Goal: Use online tool/utility

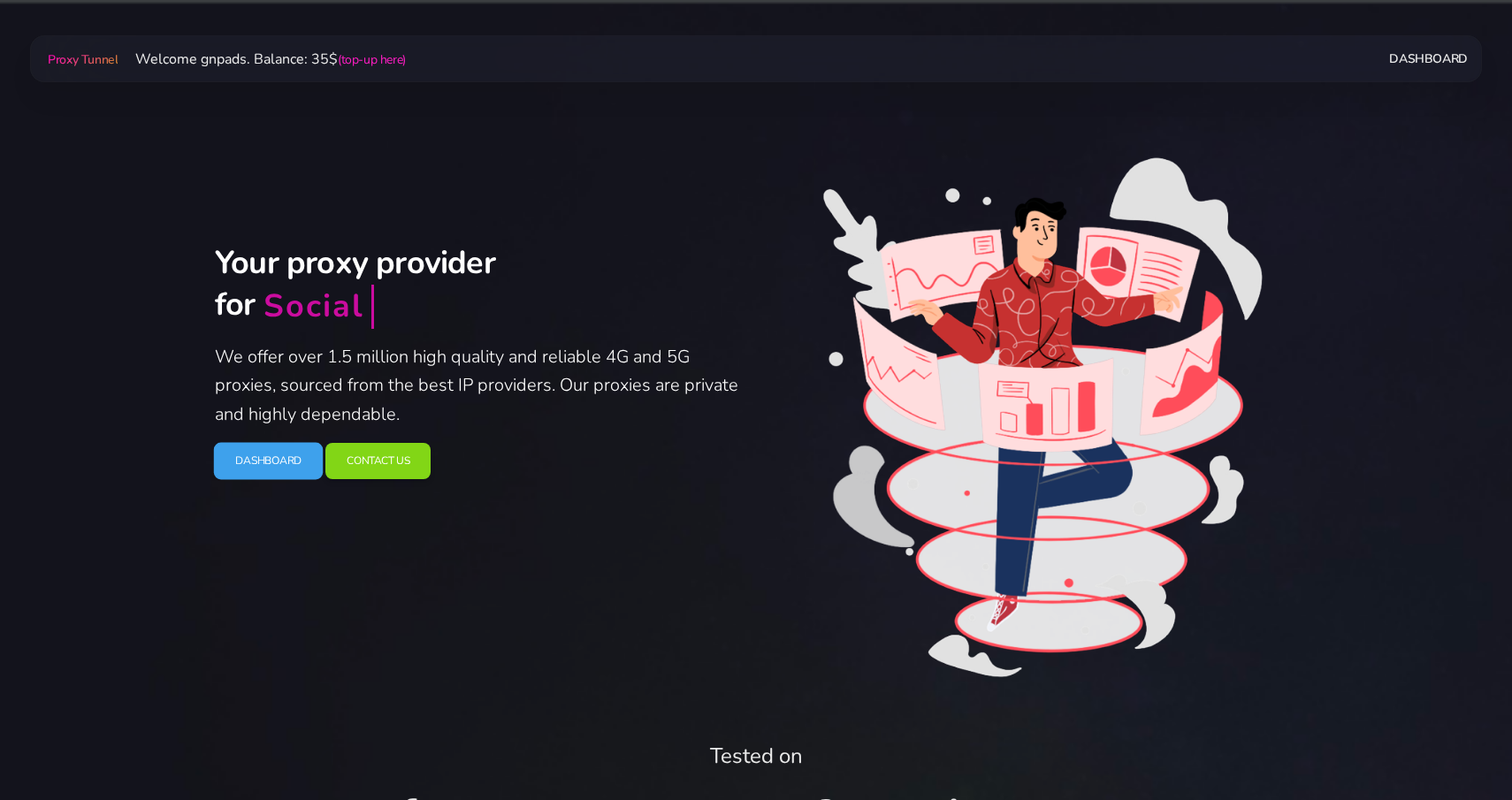
click at [274, 464] on link "Dashboard" at bounding box center [269, 461] width 110 height 38
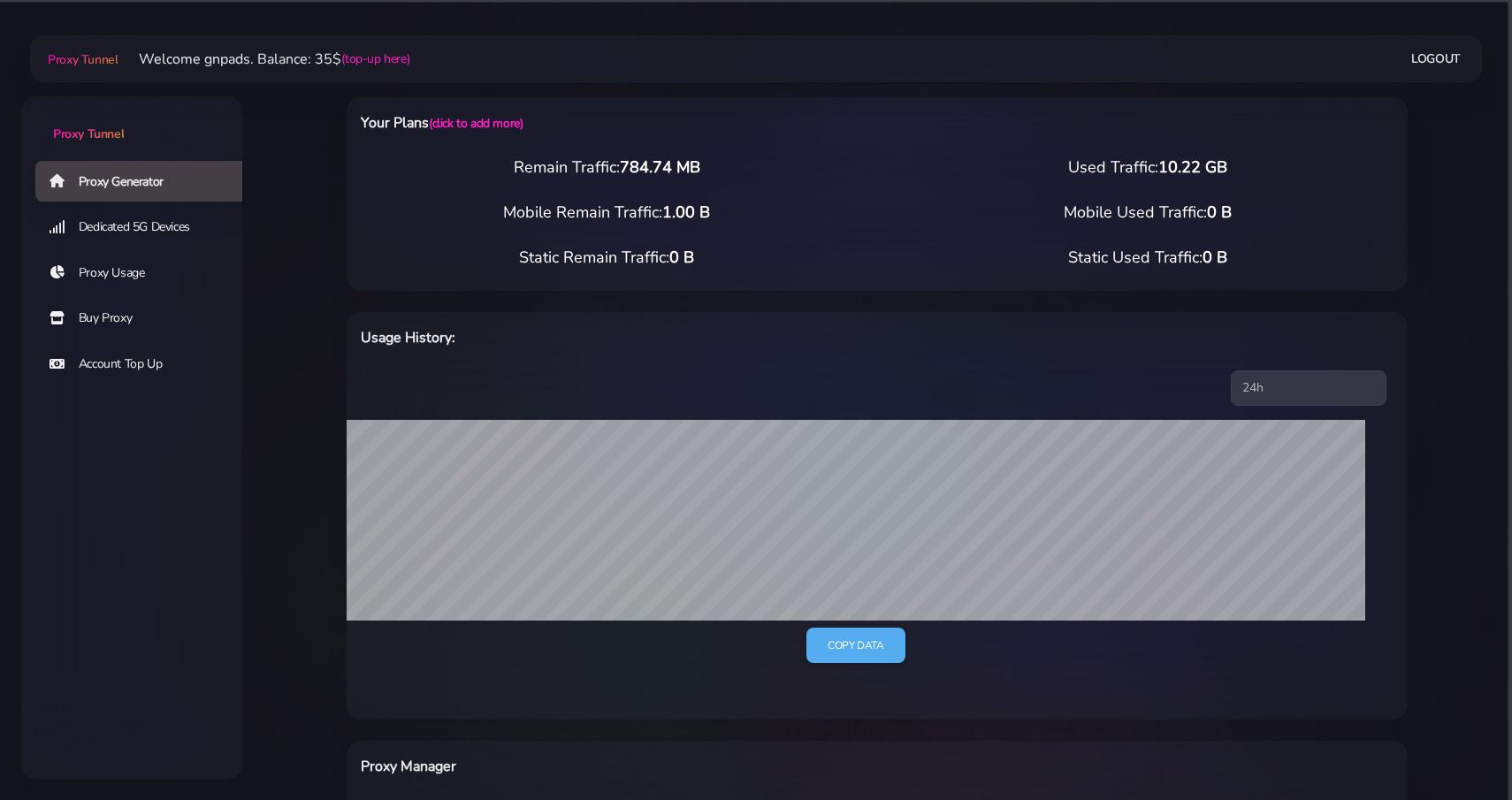
click at [147, 317] on link "Buy Proxy" at bounding box center [146, 318] width 221 height 40
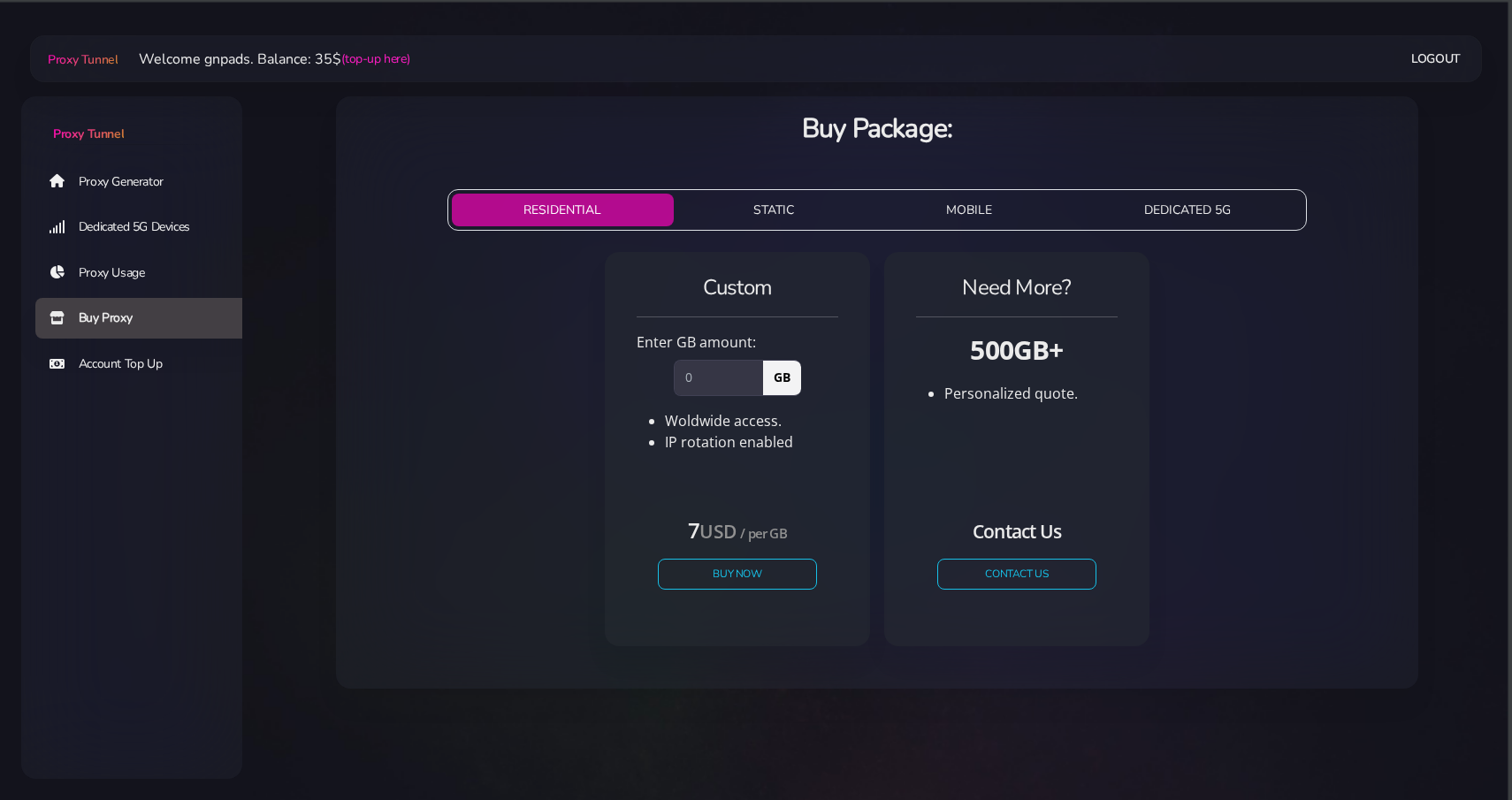
click at [97, 205] on ul "Proxy Generator Dedicated 5G Devices Proxy Usage Buy Proxy Account Top Up" at bounding box center [131, 273] width 221 height 228
click at [118, 187] on link "Proxy Generator" at bounding box center [146, 181] width 221 height 40
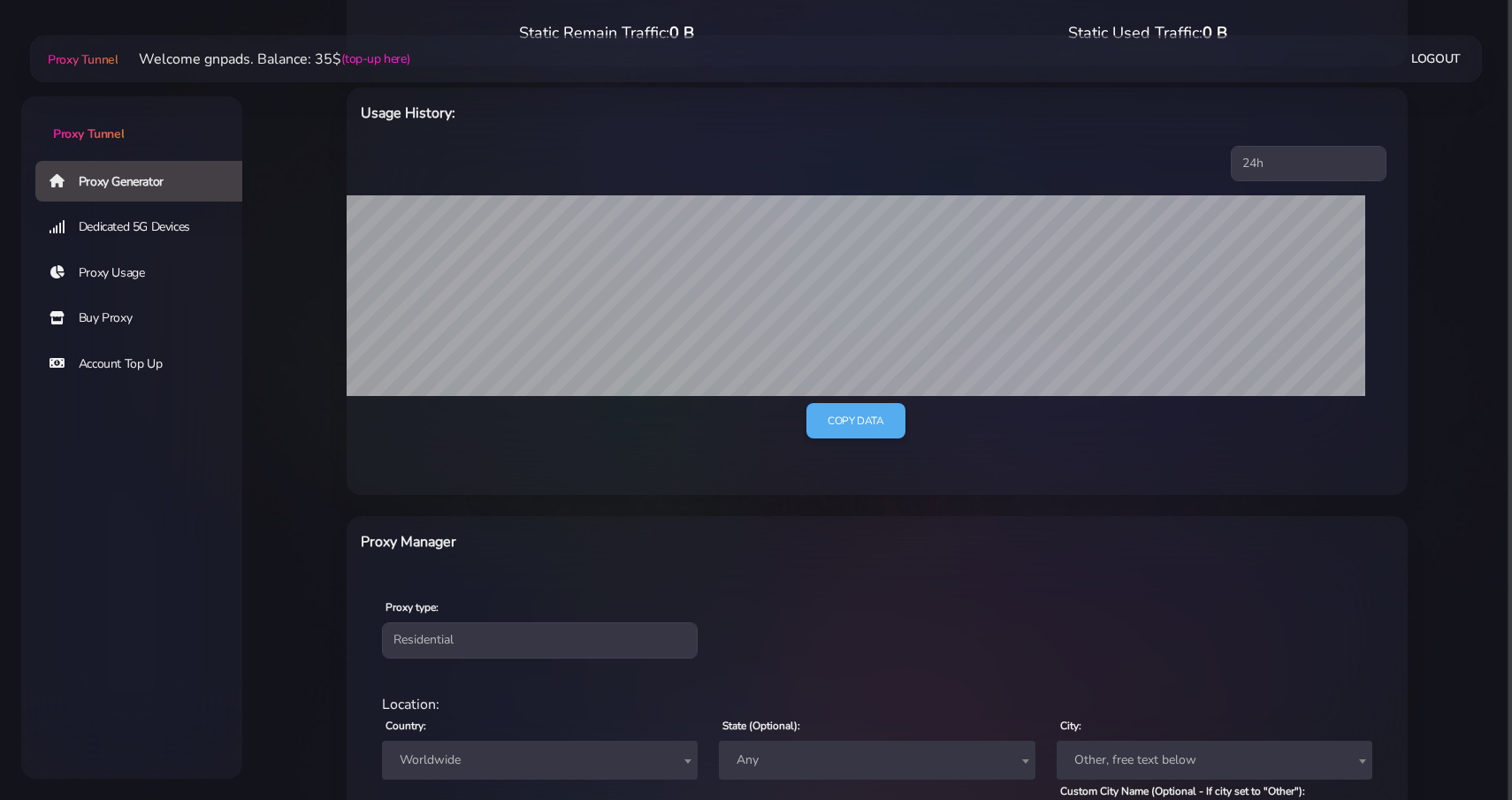
scroll to position [508, 0]
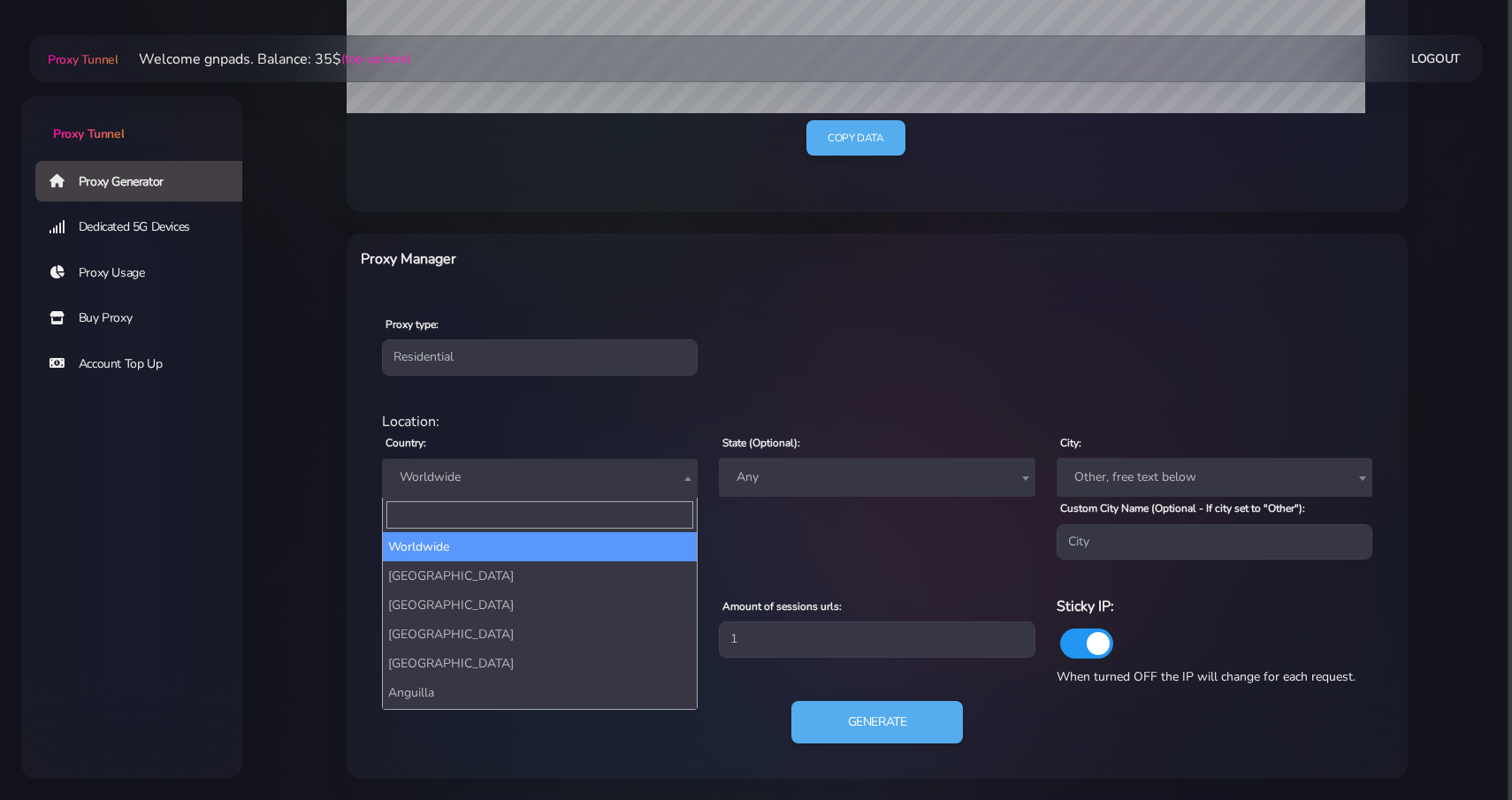
click at [542, 477] on span "Worldwide" at bounding box center [540, 478] width 294 height 25
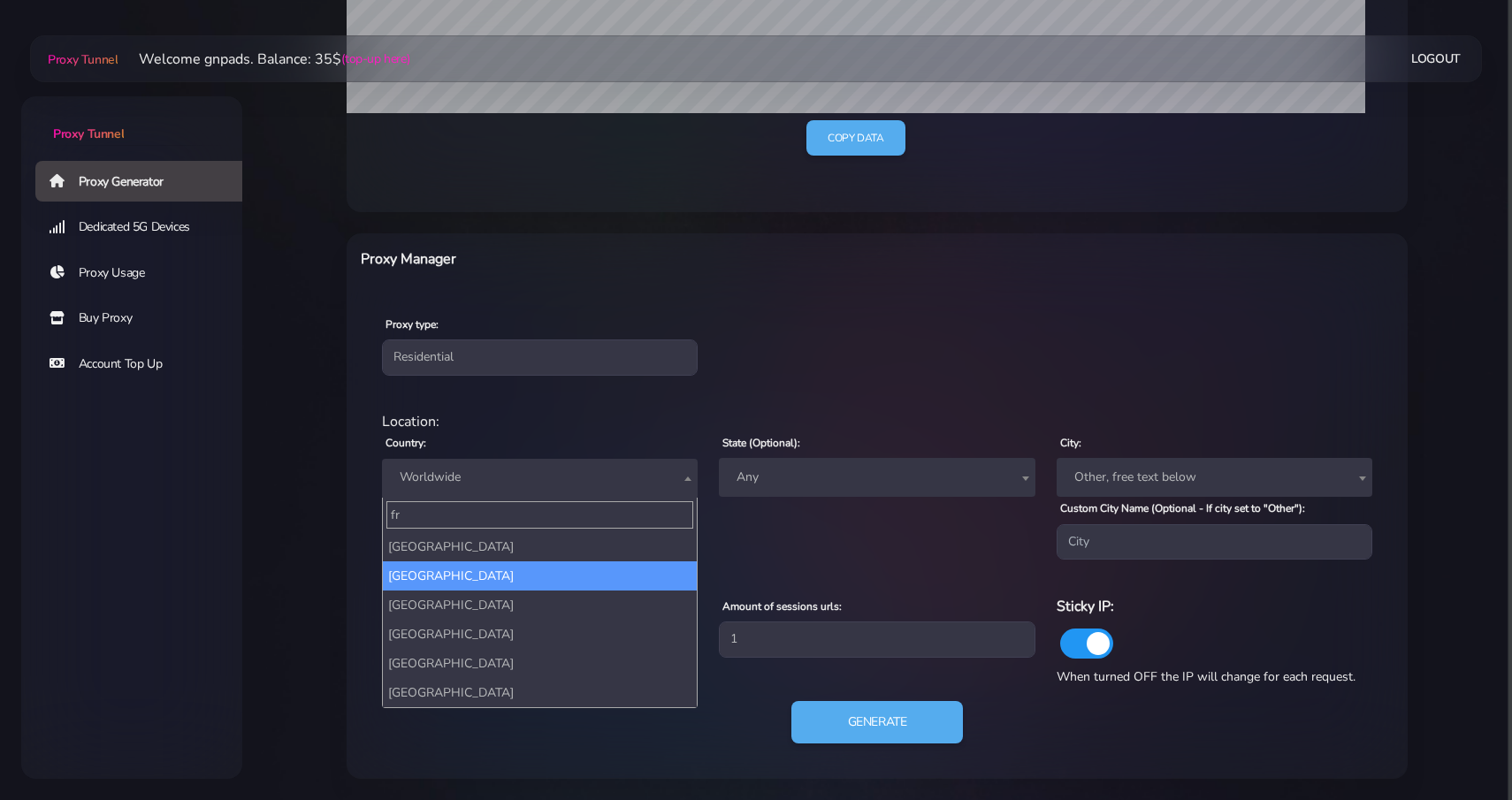
type input "fr"
select select "FR"
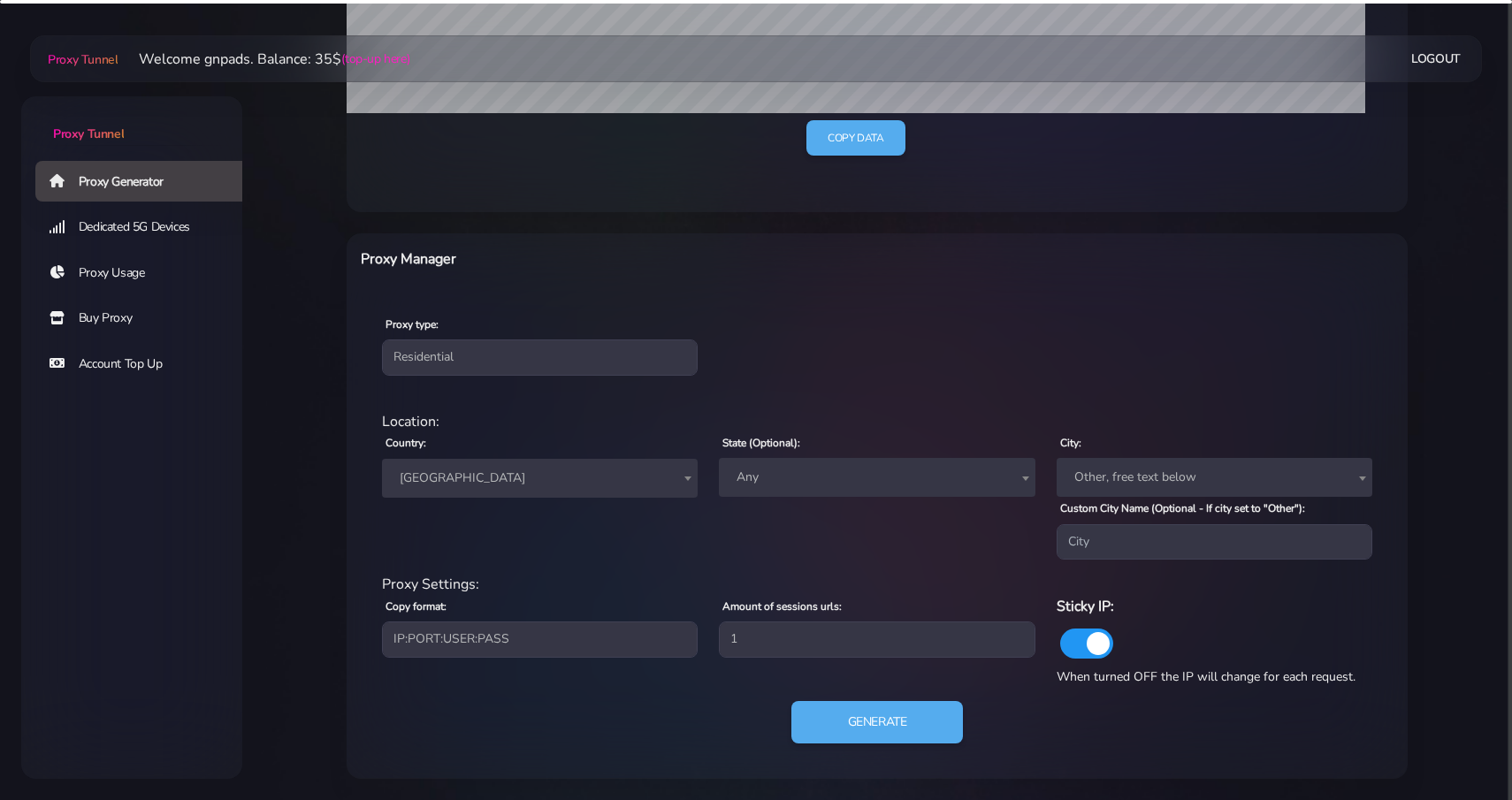
click at [776, 394] on div "Proxy type: Residential Static Mobile" at bounding box center [877, 344] width 1054 height 105
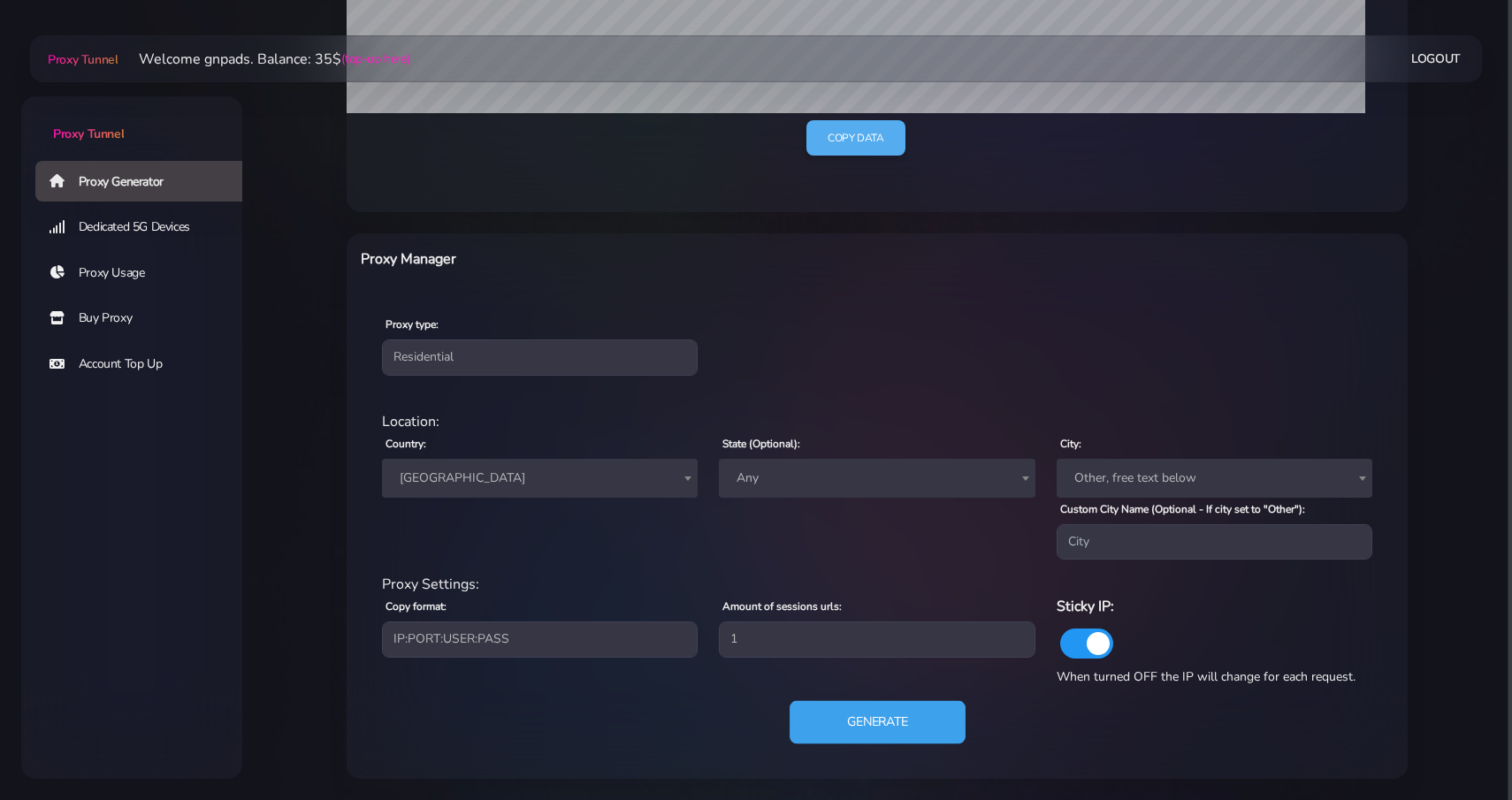
click at [868, 715] on button "Generate" at bounding box center [878, 723] width 176 height 43
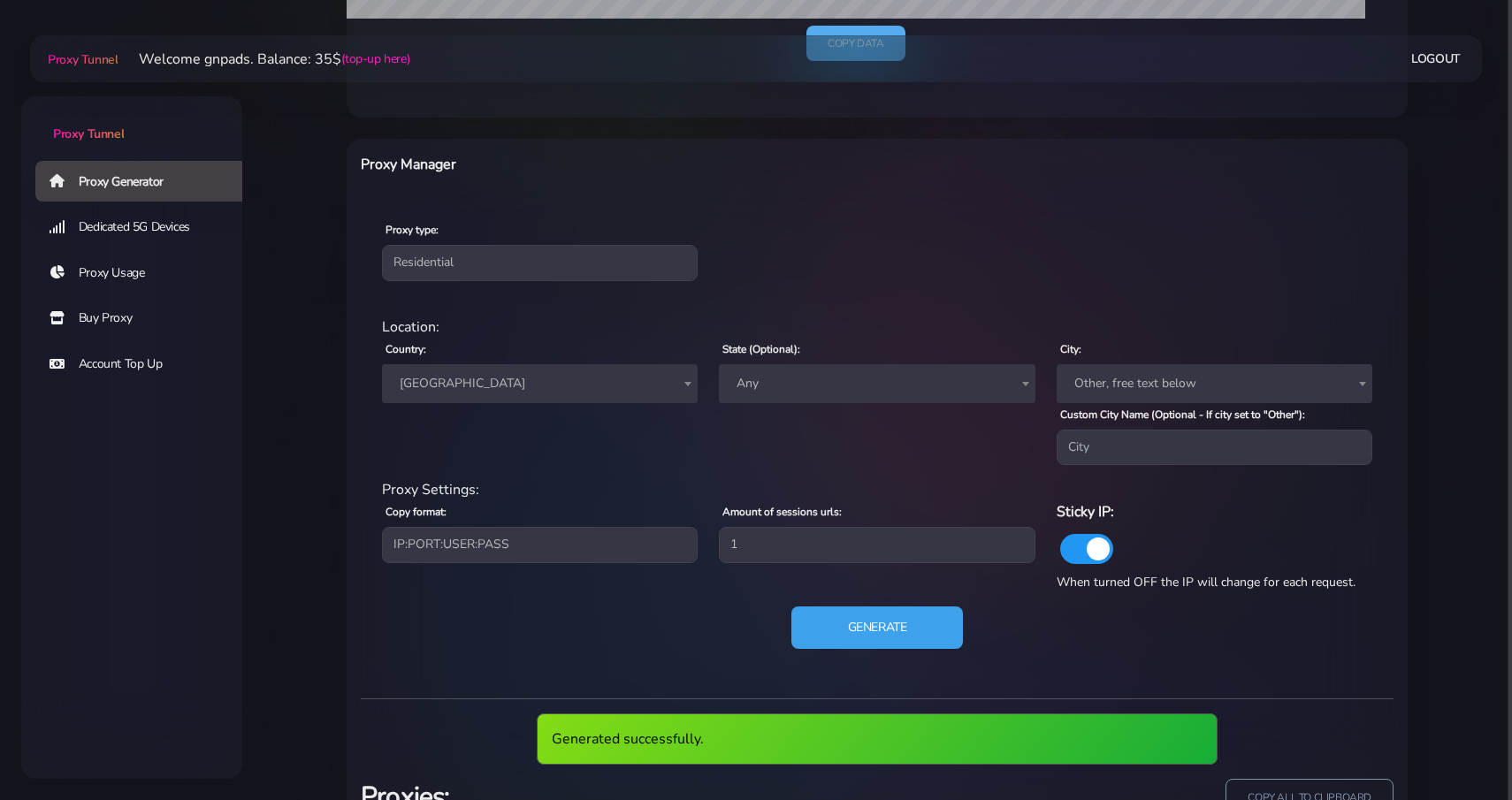
scroll to position [747, 0]
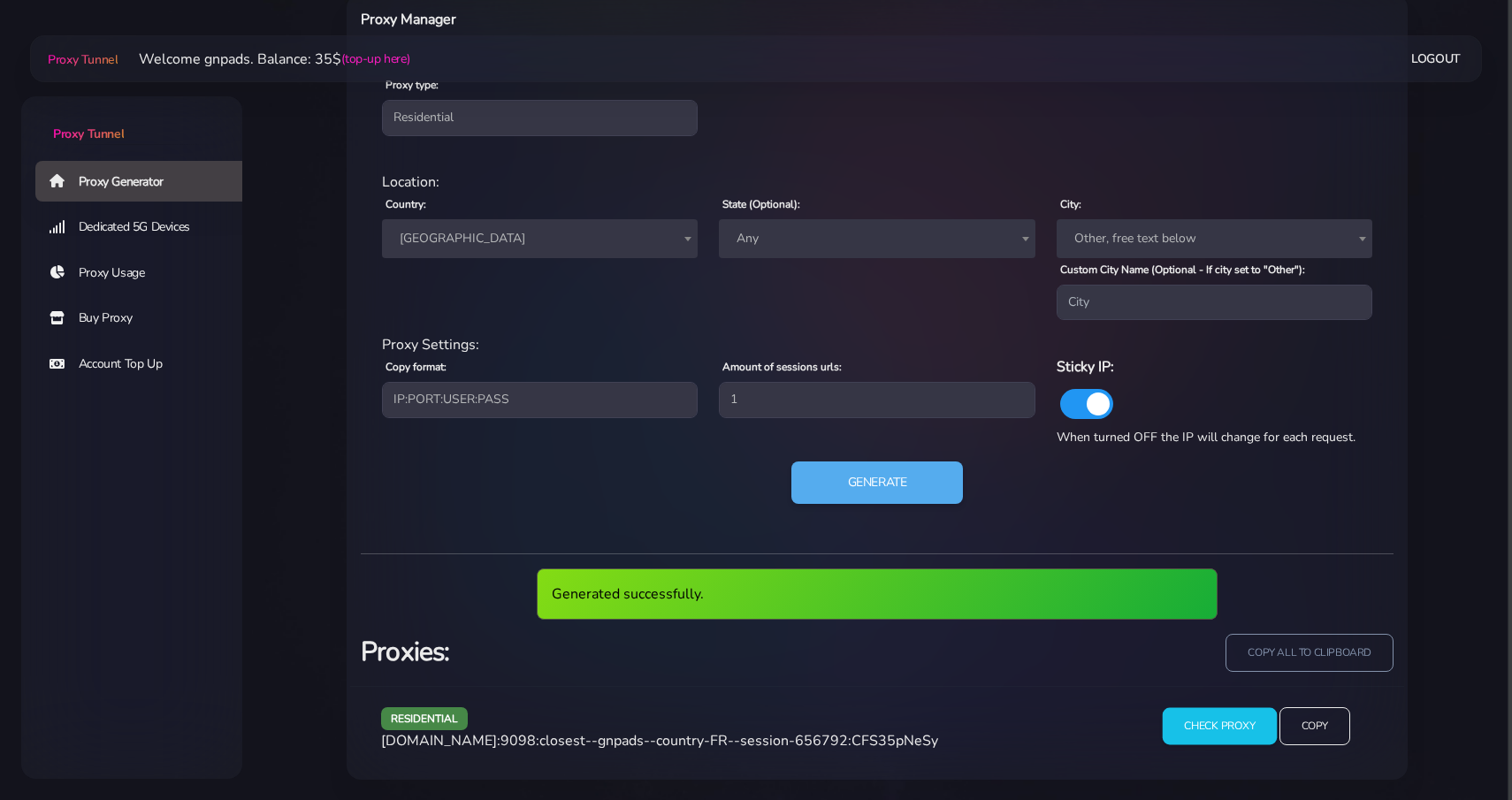
click at [1203, 723] on input "Check Proxy" at bounding box center [1219, 727] width 114 height 38
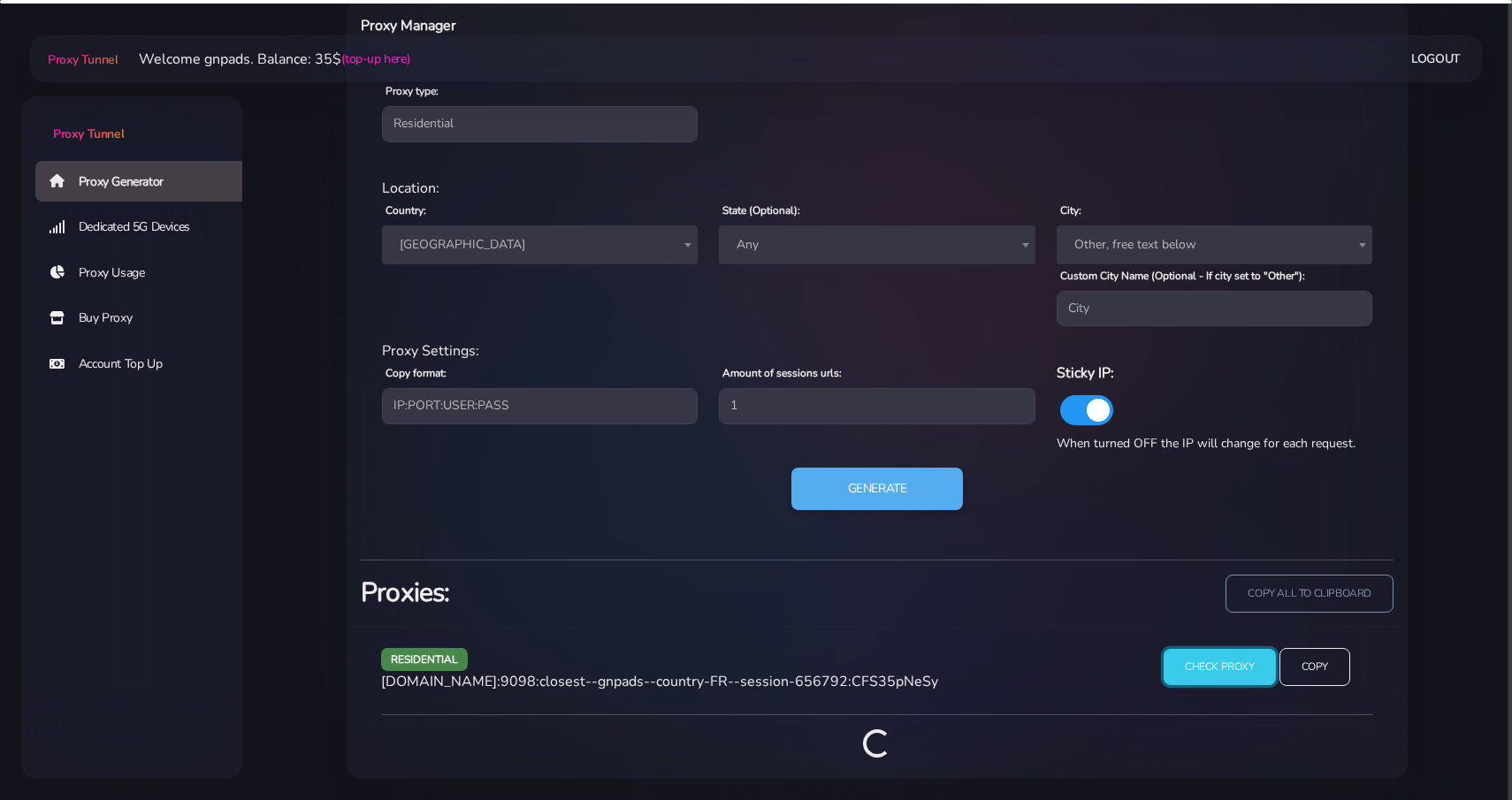
scroll to position [829, 0]
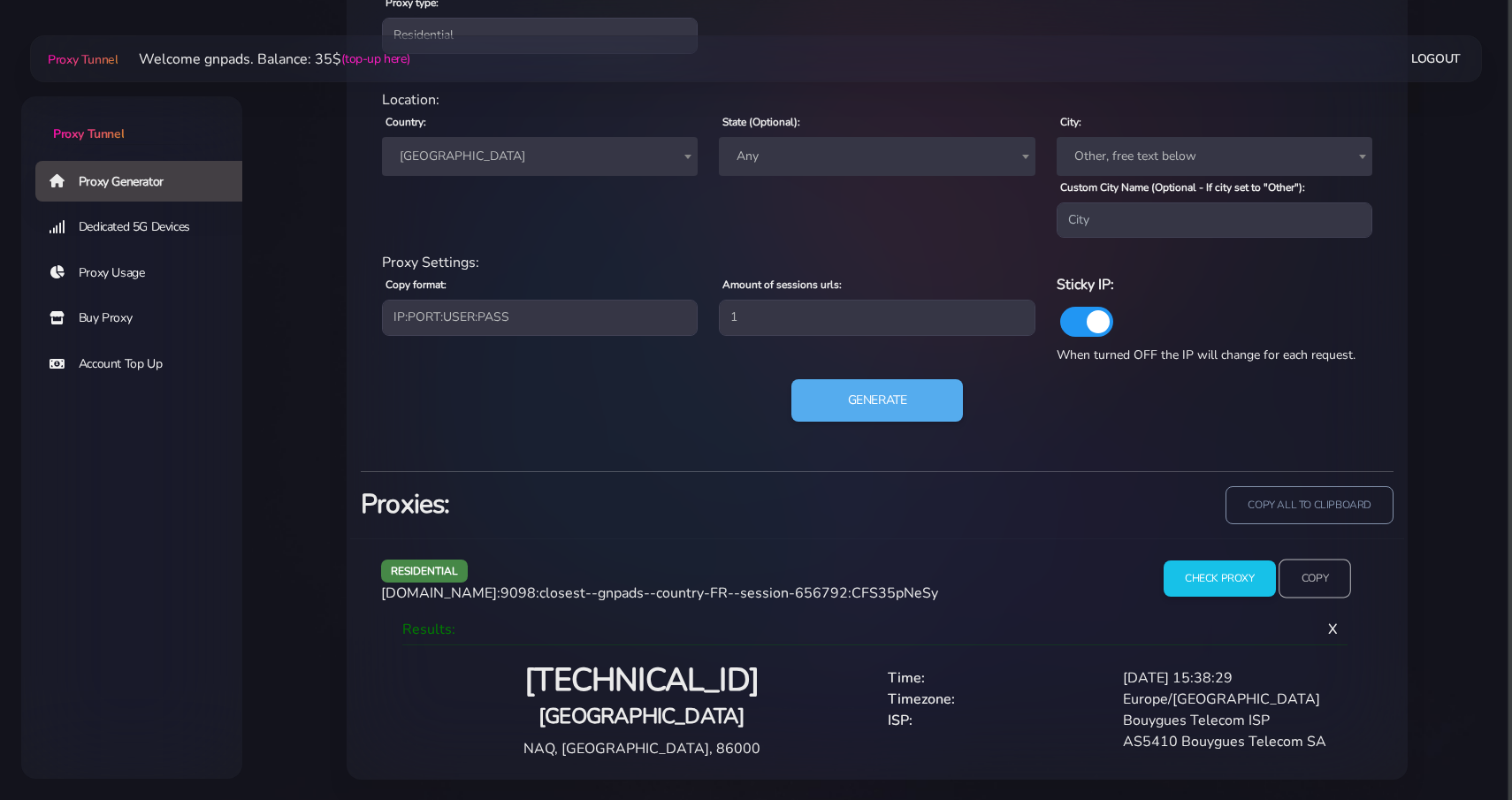
click at [1334, 569] on input "Copy" at bounding box center [1314, 578] width 72 height 39
